Goal: Register for event/course

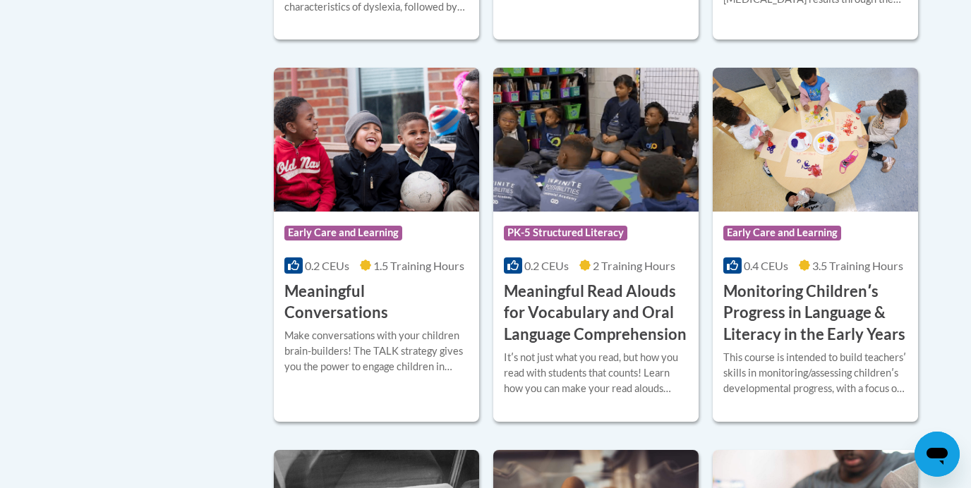
scroll to position [2173, 0]
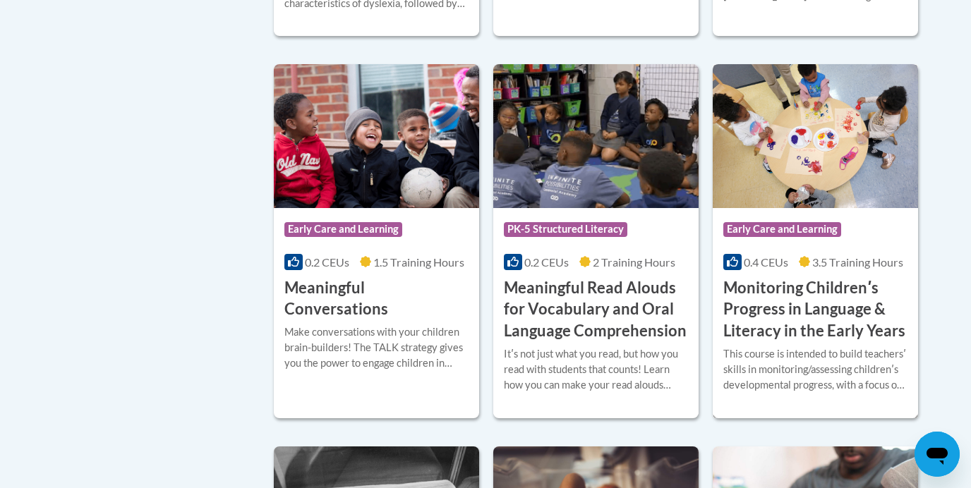
click at [828, 327] on h3 "Monitoring Childrenʹs Progress in Language & Literacy in the Early Years" at bounding box center [815, 309] width 184 height 65
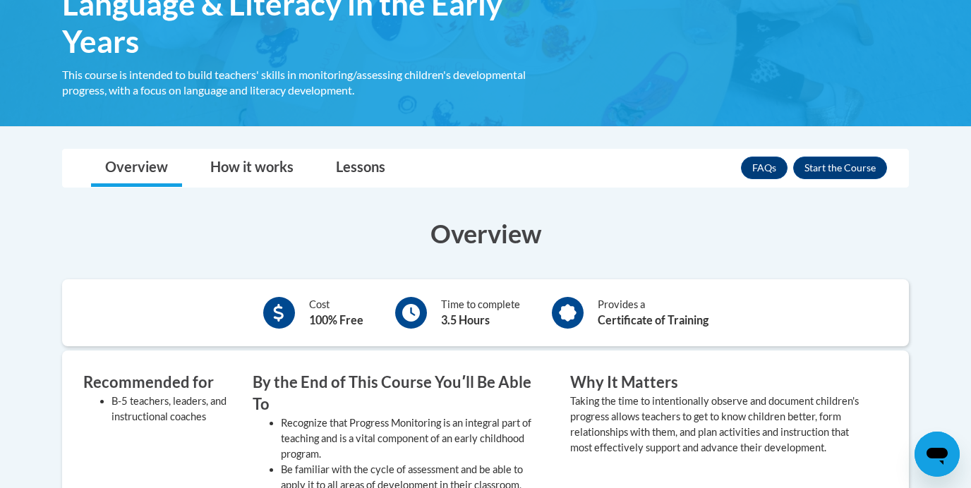
scroll to position [311, 0]
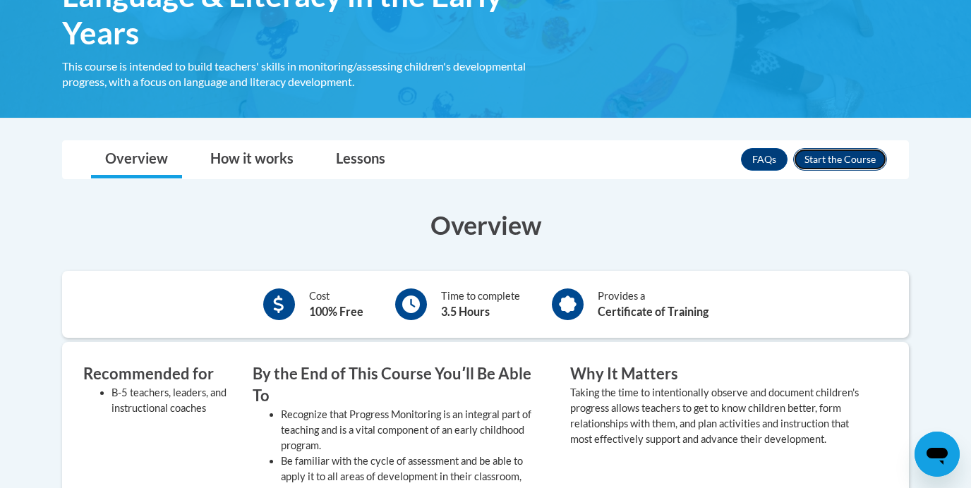
click at [837, 155] on button "Enroll" at bounding box center [840, 159] width 94 height 23
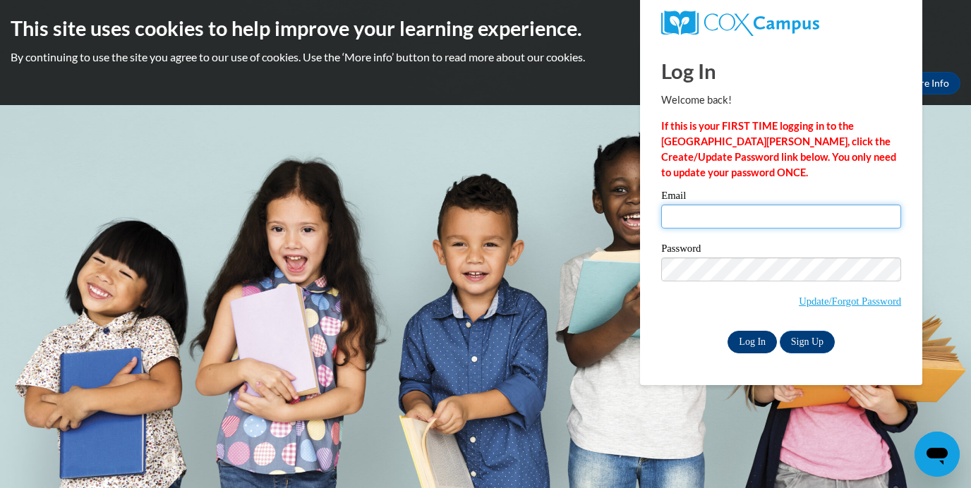
type input "pstone21@ivytech.edu"
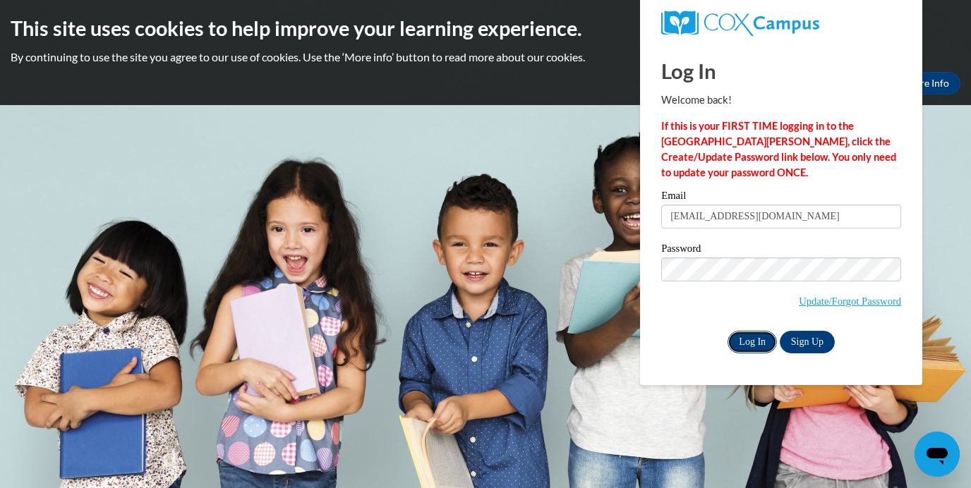
click at [752, 342] on input "Log In" at bounding box center [752, 342] width 49 height 23
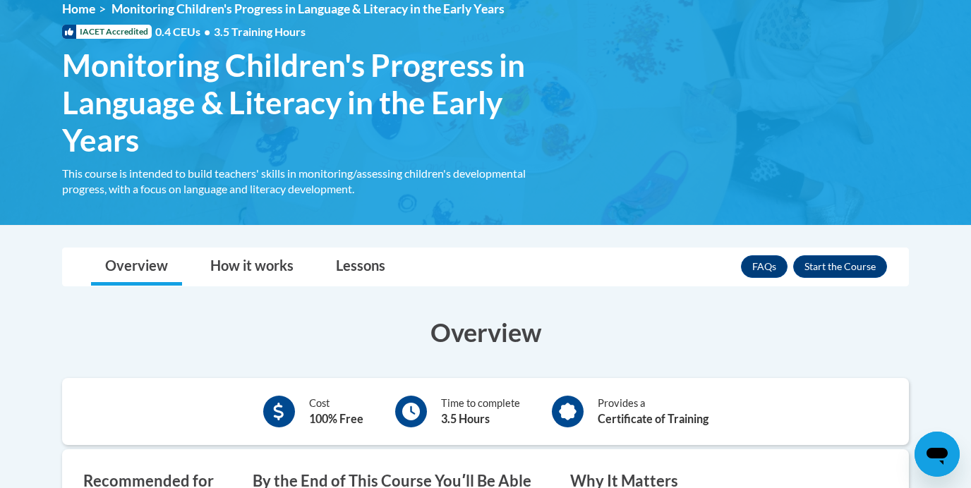
scroll to position [246, 0]
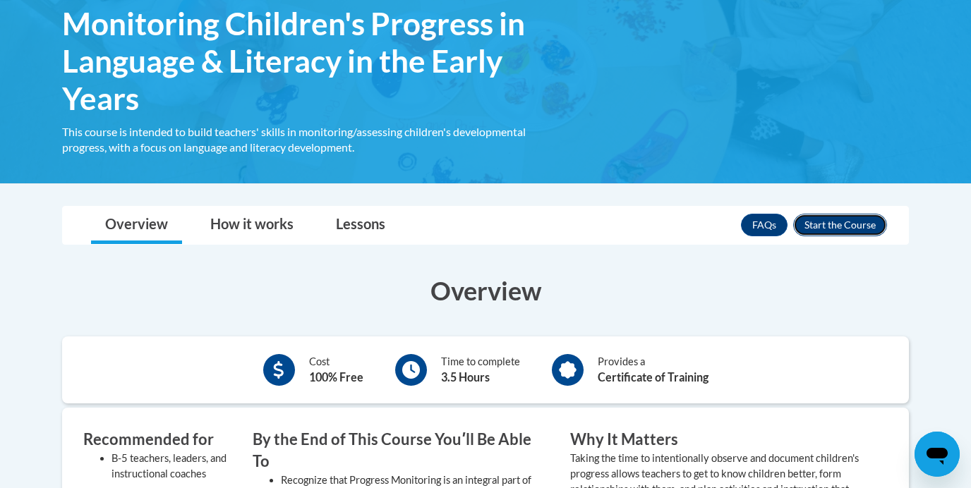
click at [845, 230] on button "Enroll" at bounding box center [840, 225] width 94 height 23
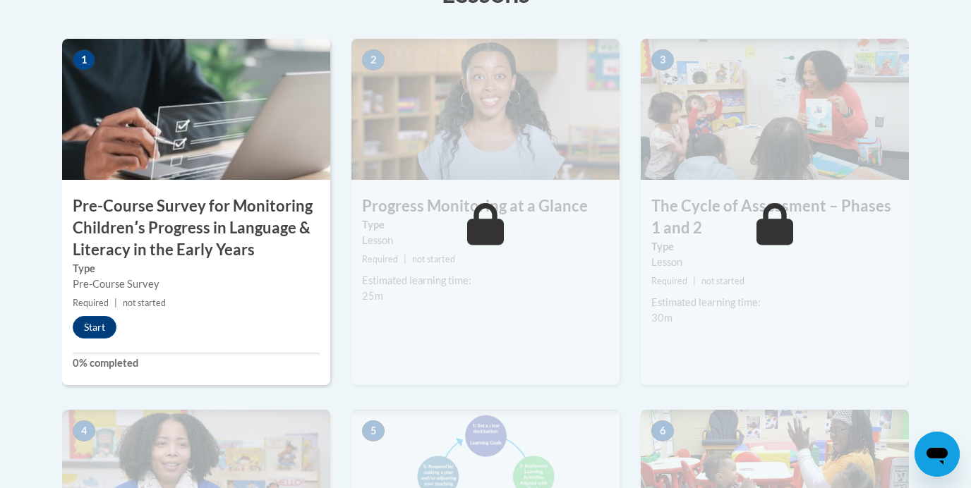
scroll to position [479, 0]
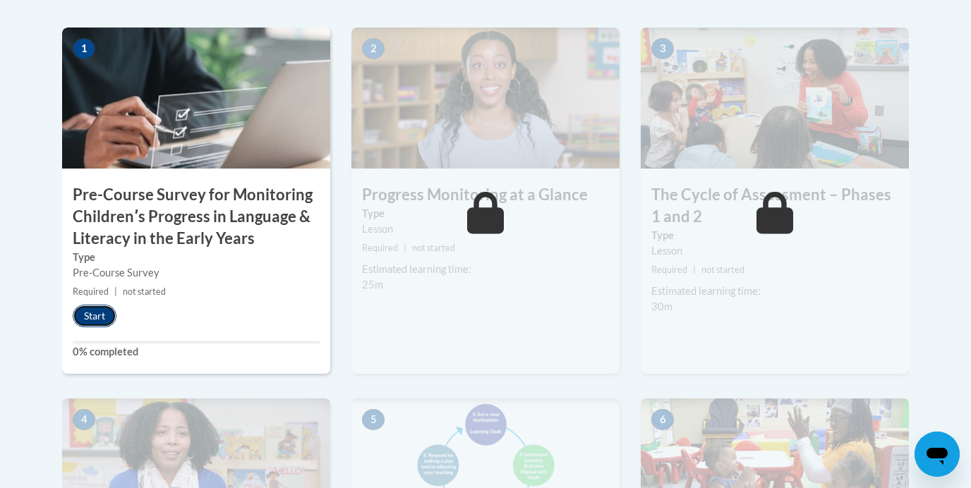
click at [92, 316] on button "Start" at bounding box center [95, 316] width 44 height 23
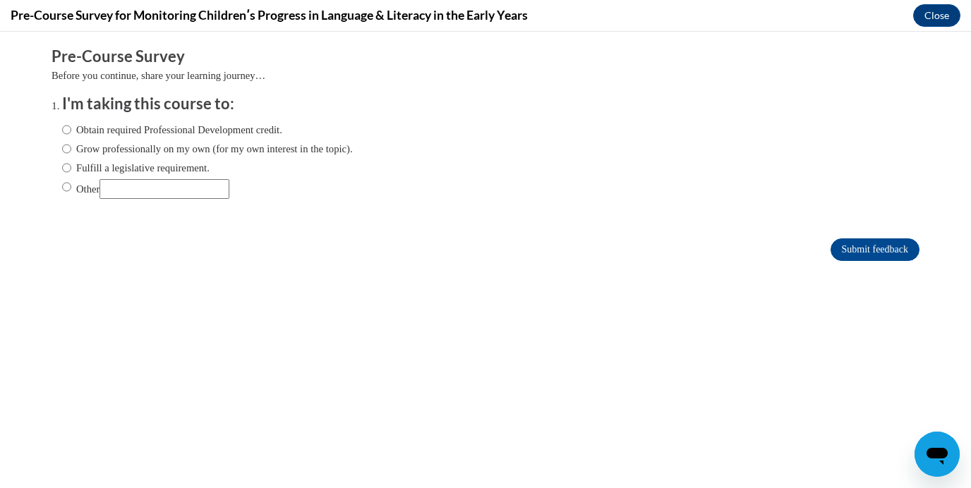
scroll to position [0, 0]
click at [212, 129] on label "Obtain required Professional Development credit." at bounding box center [172, 130] width 220 height 16
click at [71, 129] on input "Obtain required Professional Development credit." at bounding box center [66, 130] width 9 height 16
radio input "true"
click at [843, 245] on input "Submit feedback" at bounding box center [875, 250] width 89 height 23
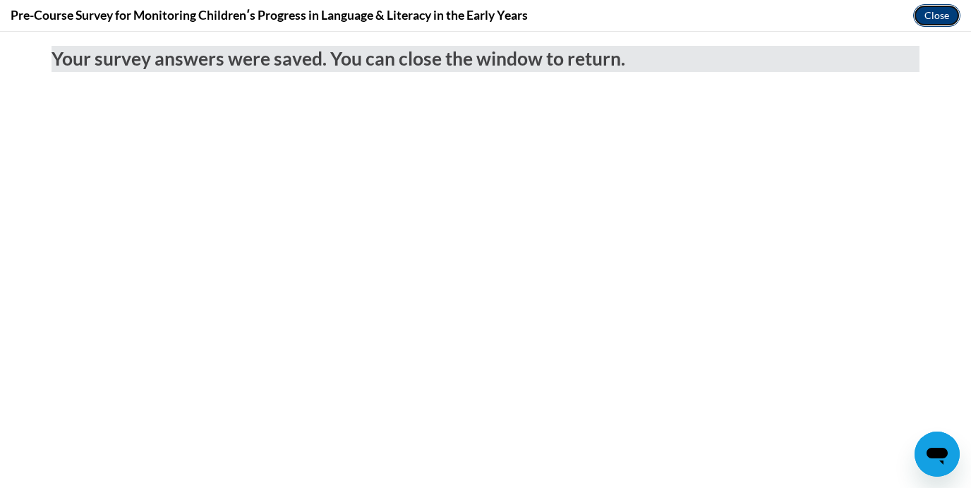
click at [939, 15] on button "Close" at bounding box center [936, 15] width 47 height 23
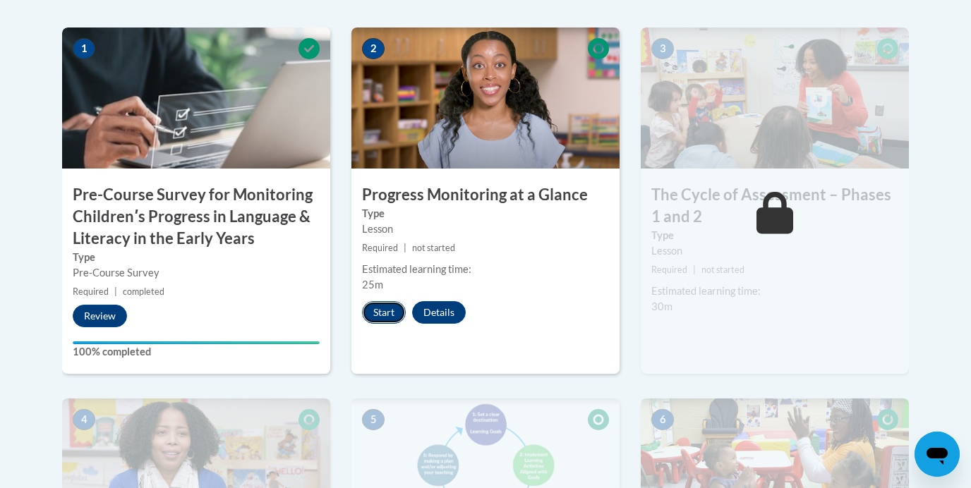
click at [380, 310] on button "Start" at bounding box center [384, 312] width 44 height 23
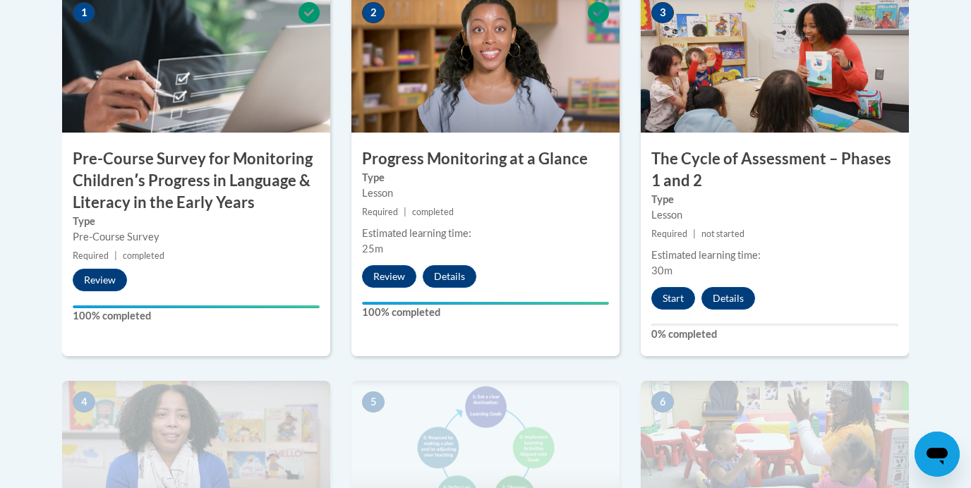
scroll to position [524, 0]
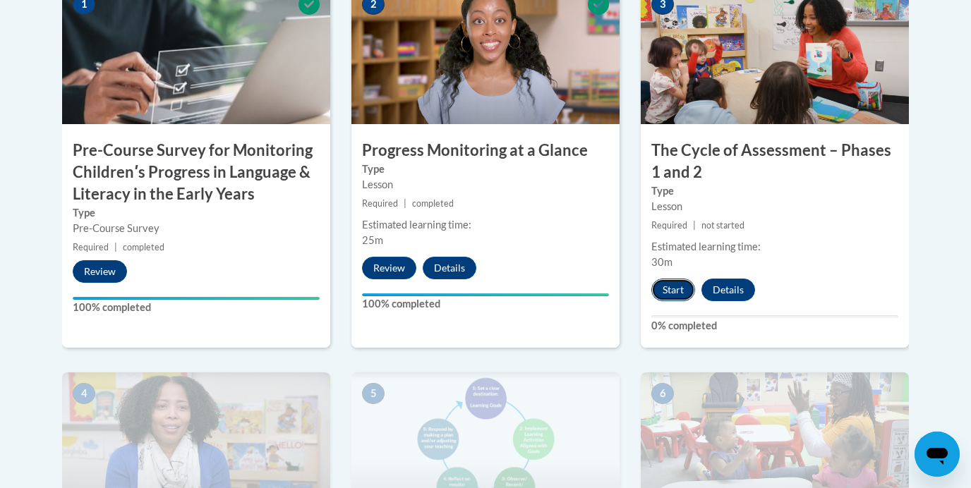
click at [668, 284] on button "Start" at bounding box center [673, 290] width 44 height 23
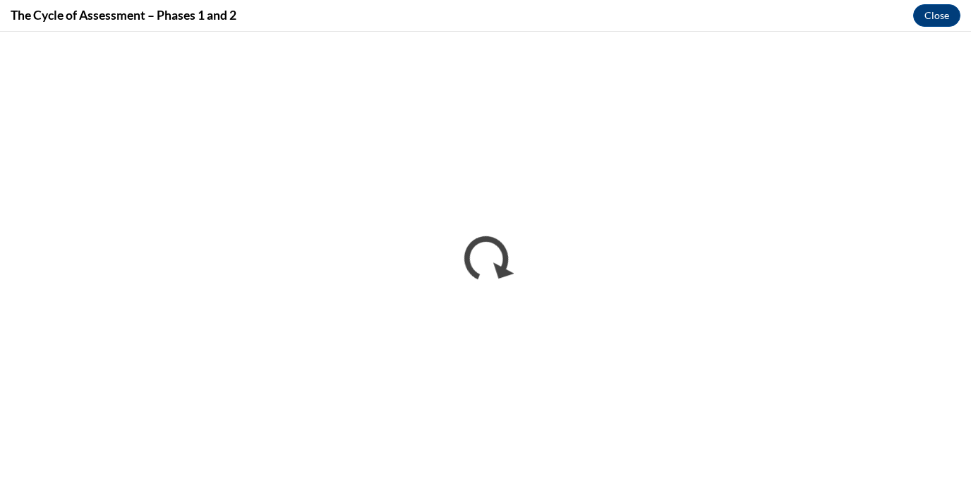
scroll to position [0, 0]
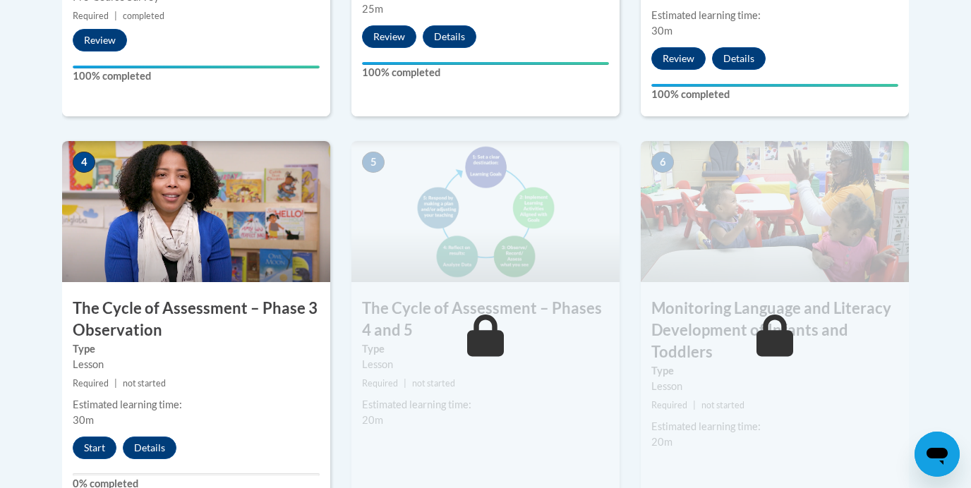
scroll to position [736, 0]
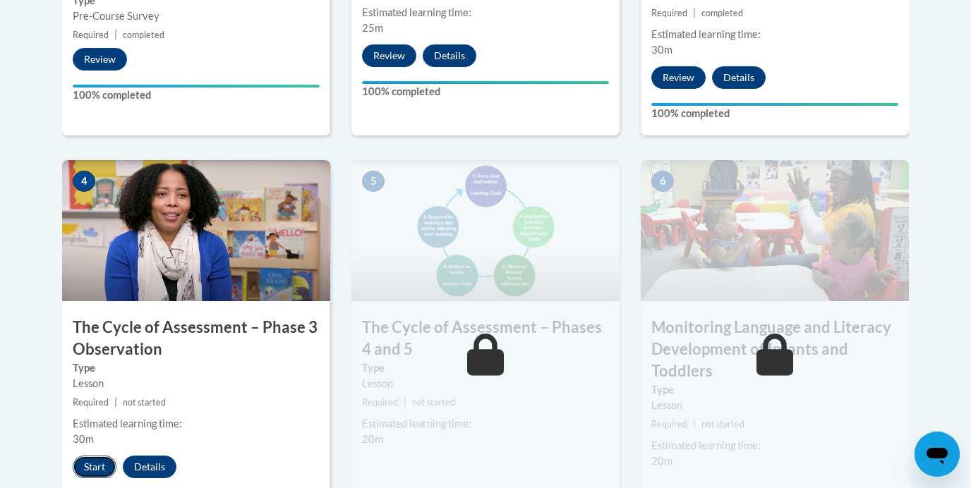
click at [87, 459] on button "Start" at bounding box center [95, 467] width 44 height 23
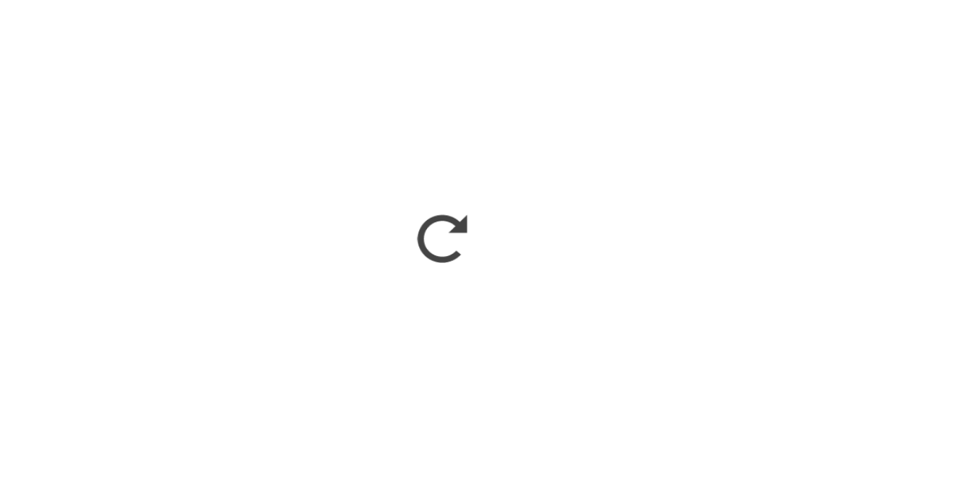
scroll to position [735, 0]
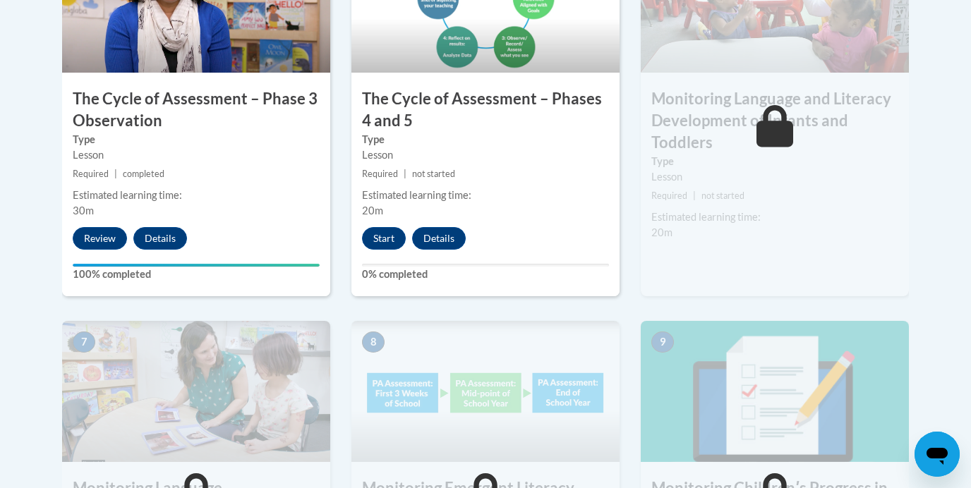
scroll to position [891, 0]
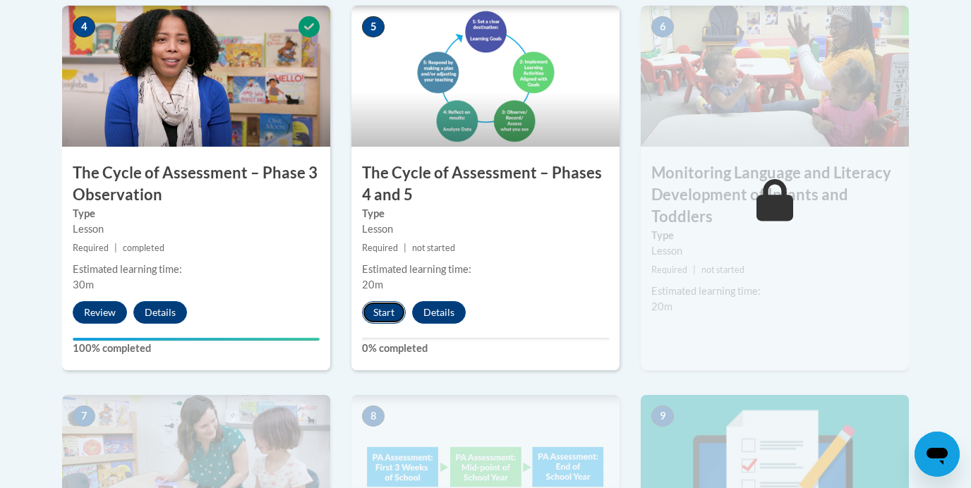
click at [380, 309] on button "Start" at bounding box center [384, 312] width 44 height 23
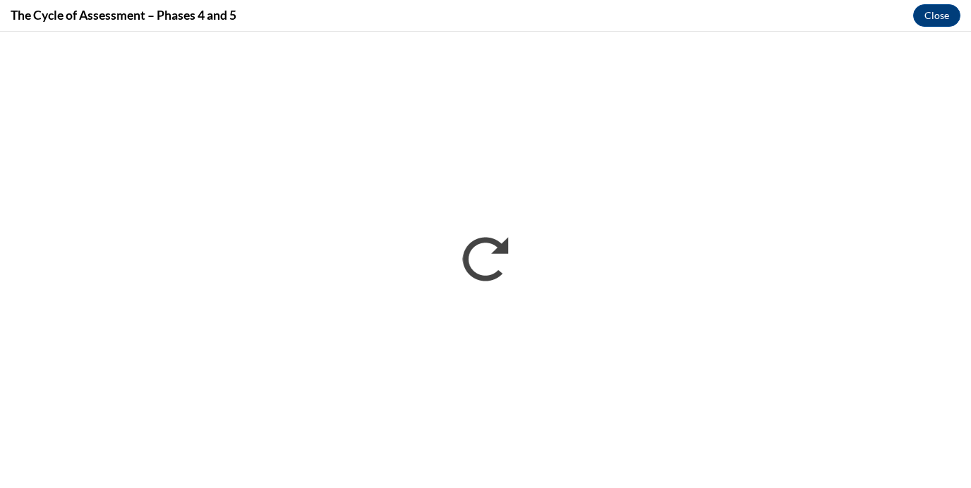
scroll to position [0, 0]
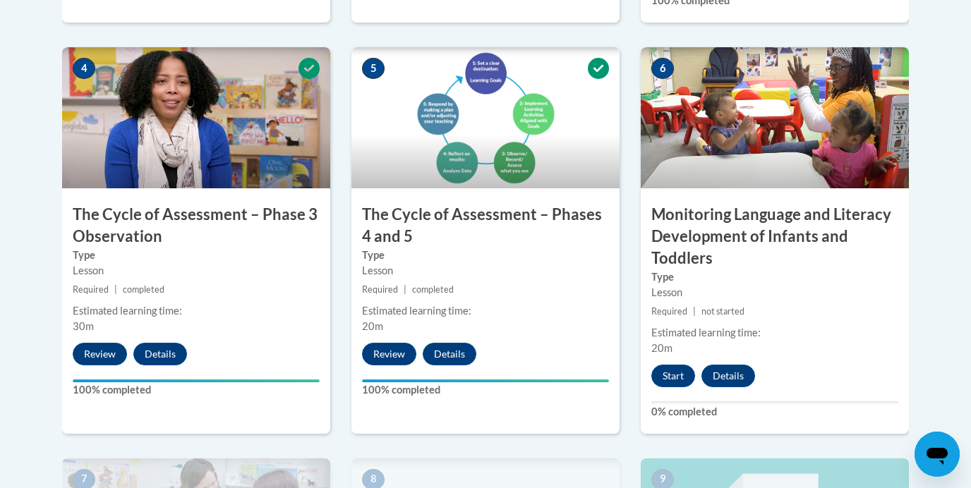
scroll to position [813, 0]
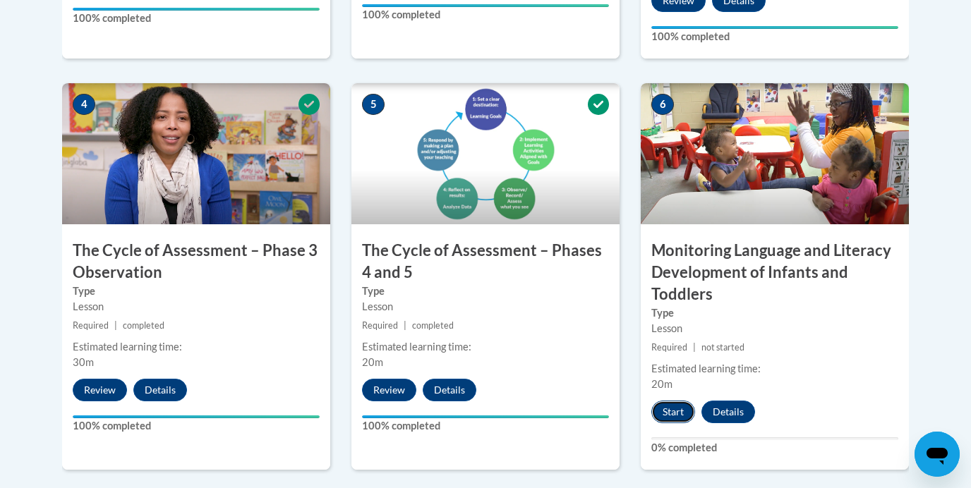
click at [667, 406] on button "Start" at bounding box center [673, 412] width 44 height 23
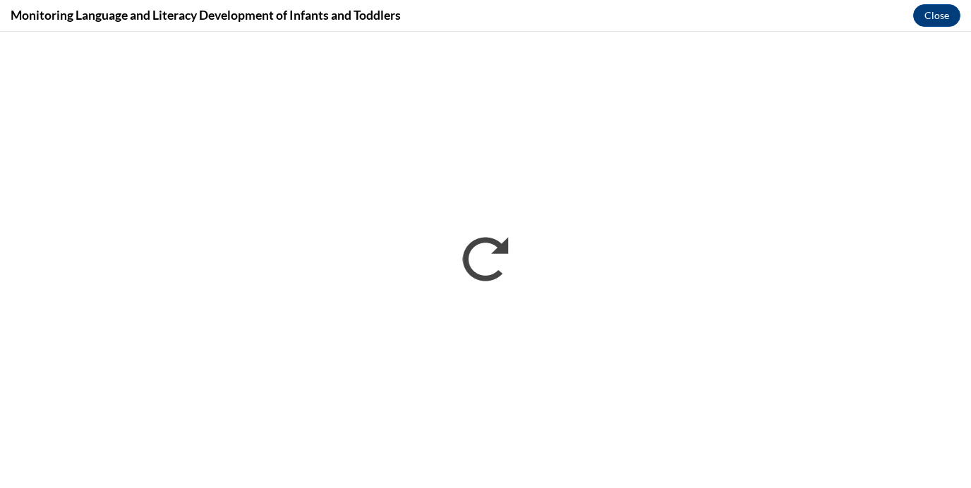
scroll to position [0, 0]
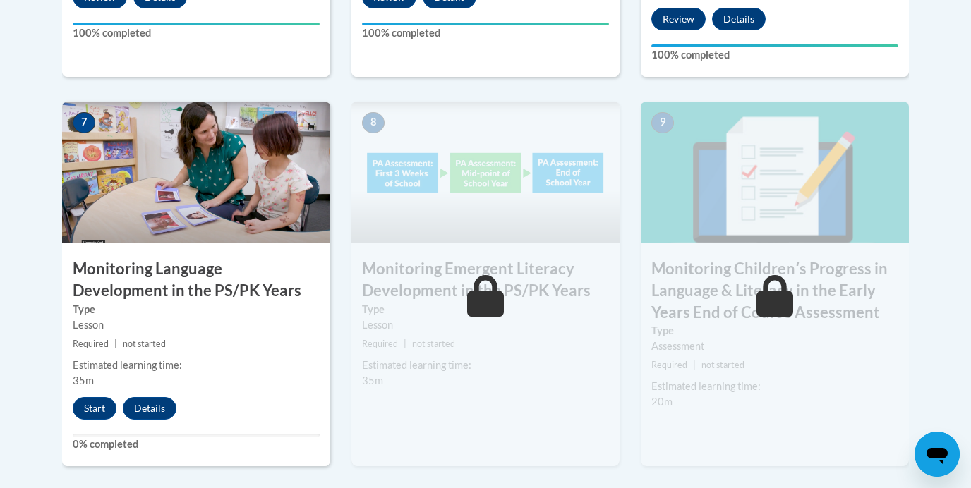
scroll to position [1212, 0]
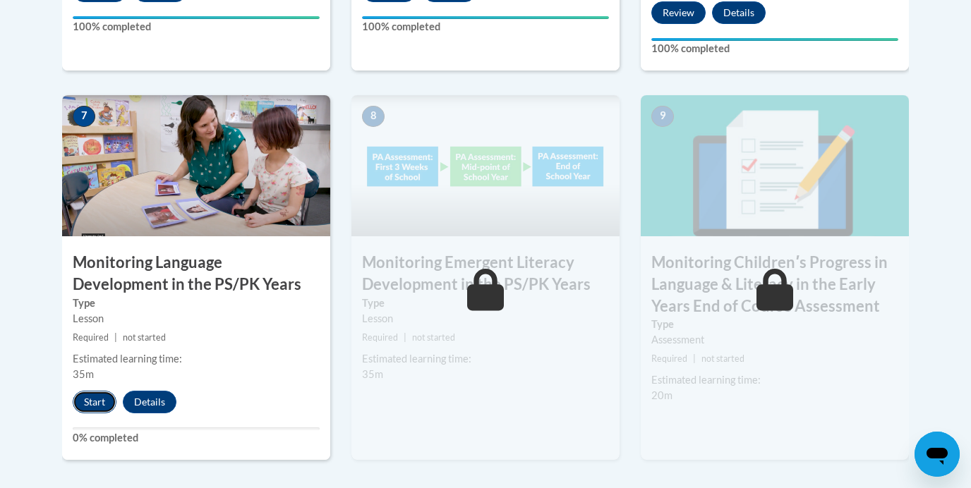
click at [90, 402] on button "Start" at bounding box center [95, 402] width 44 height 23
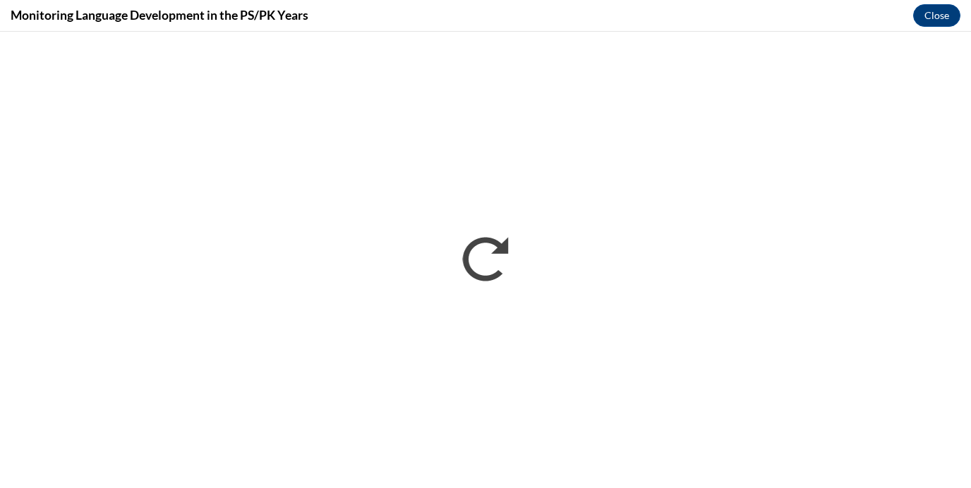
scroll to position [0, 0]
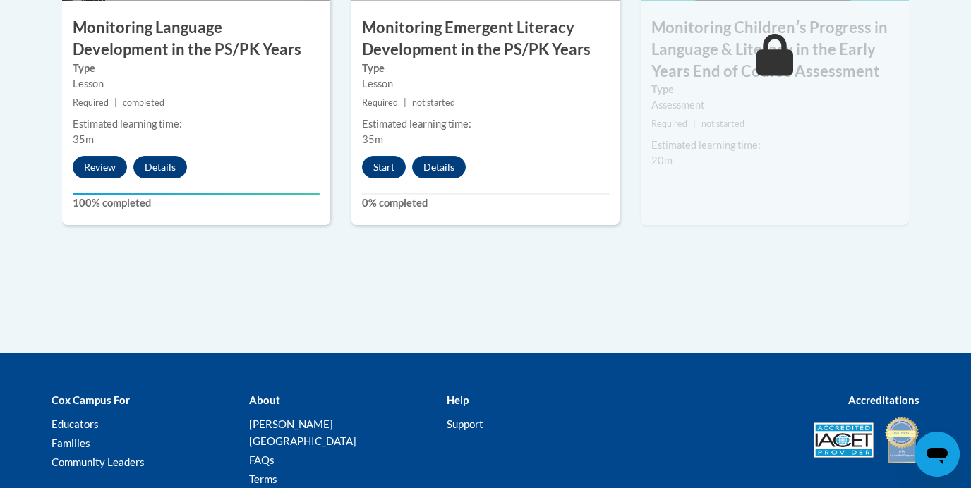
scroll to position [1446, 0]
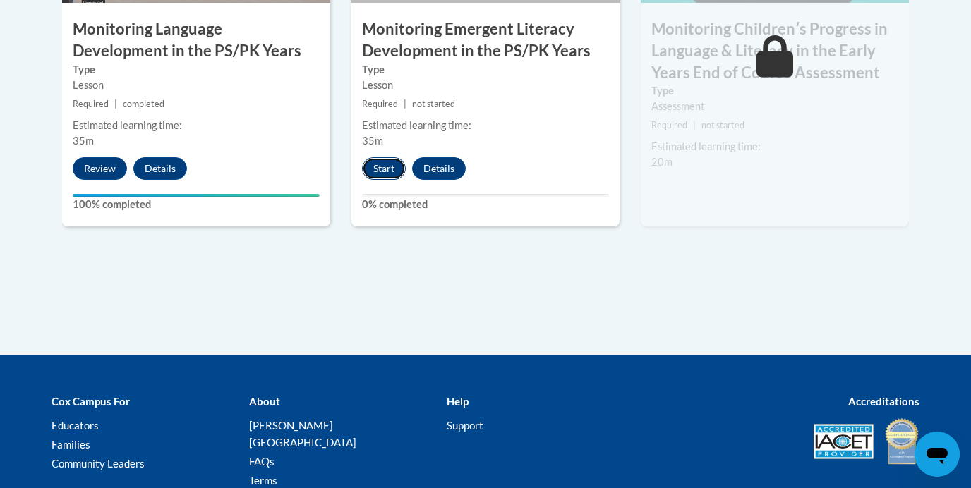
click at [392, 175] on button "Start" at bounding box center [384, 168] width 44 height 23
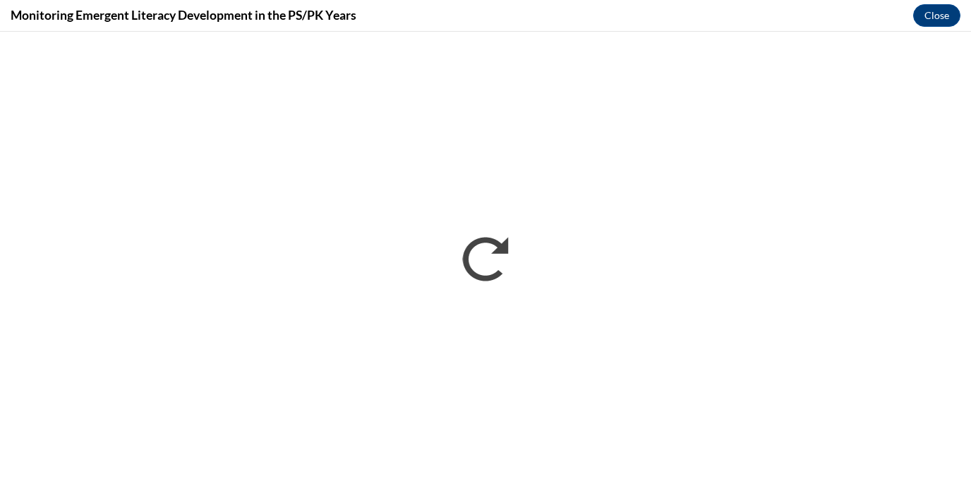
scroll to position [0, 0]
